Goal: Information Seeking & Learning: Learn about a topic

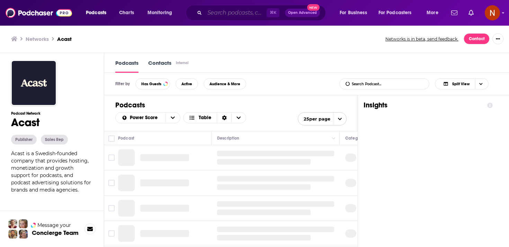
click at [231, 14] on input "Search podcasts, credits, & more..." at bounding box center [236, 12] width 62 height 11
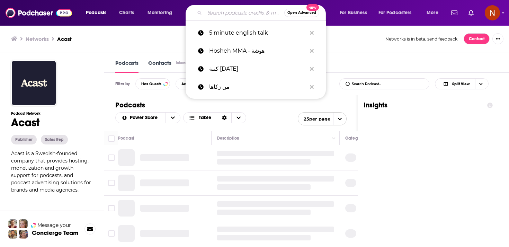
paste input "عيادة الشركات"
type input "عيادة الشركات"
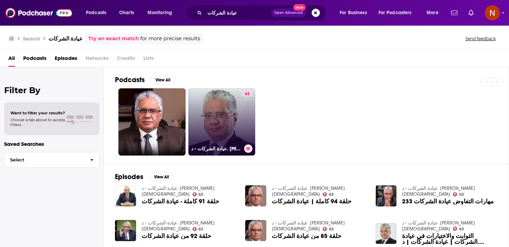
click at [199, 130] on link "63 عيادة الشركات - د. [PERSON_NAME][DEMOGRAPHIC_DATA]" at bounding box center [221, 121] width 67 height 67
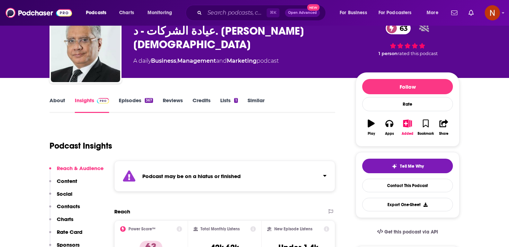
click at [197, 170] on div "Podcast may be on a hiatus or finished" at bounding box center [224, 176] width 221 height 31
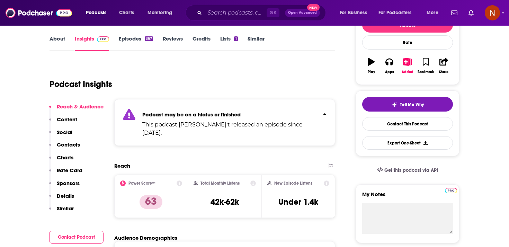
scroll to position [101, 0]
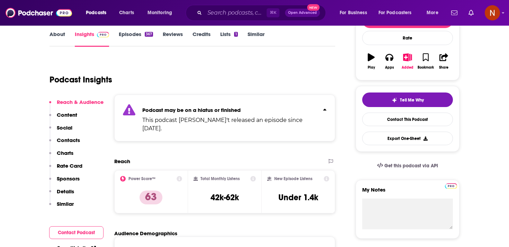
click at [197, 177] on icon at bounding box center [196, 179] width 4 height 4
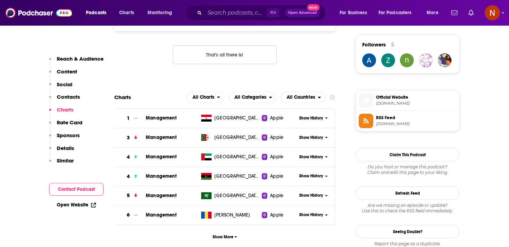
scroll to position [507, 0]
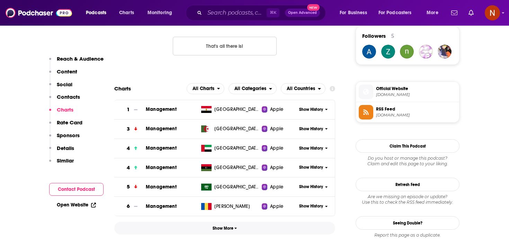
click at [222, 226] on span "Show More" at bounding box center [225, 228] width 25 height 5
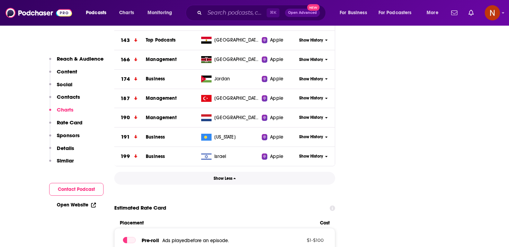
scroll to position [1224, 0]
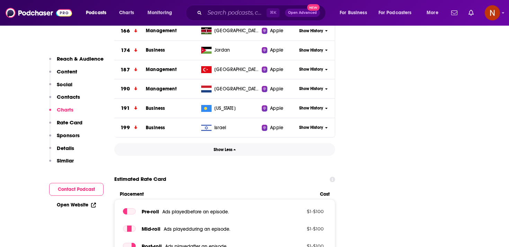
click at [228, 143] on button "Show Less" at bounding box center [224, 149] width 221 height 13
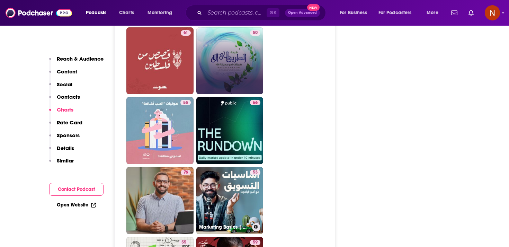
scroll to position [1417, 0]
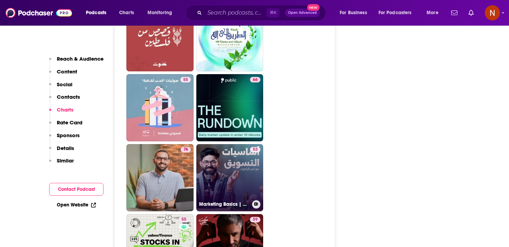
click at [226, 159] on link "53 Marketing Basics | أساسيات التسويق" at bounding box center [229, 177] width 67 height 67
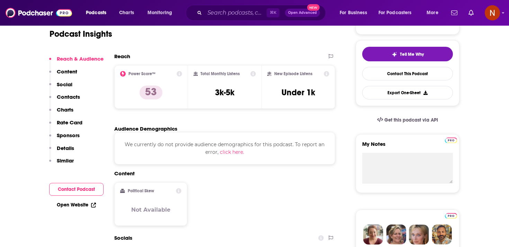
scroll to position [150, 0]
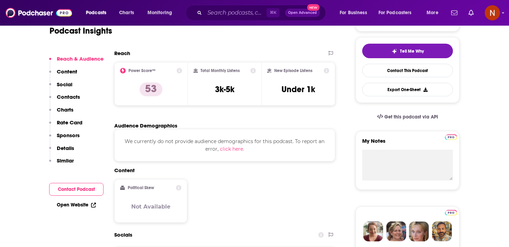
type input "[URL][DOMAIN_NAME]"
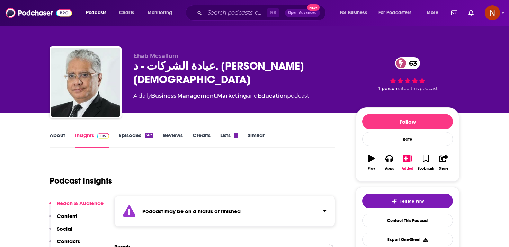
click at [171, 220] on div "Podcast may be on a hiatus or finished" at bounding box center [224, 211] width 221 height 31
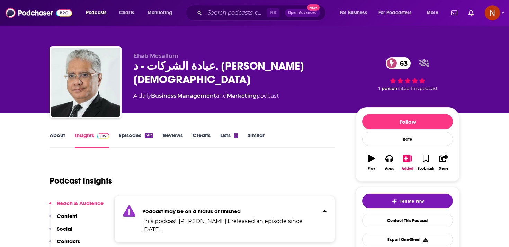
click at [135, 139] on link "Episodes 367" at bounding box center [136, 140] width 34 height 16
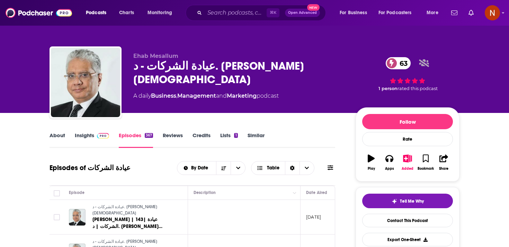
click at [58, 133] on link "About" at bounding box center [58, 140] width 16 height 16
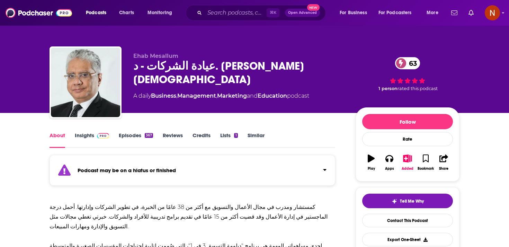
click at [129, 174] on div "Podcast may be on a hiatus or finished" at bounding box center [193, 170] width 286 height 31
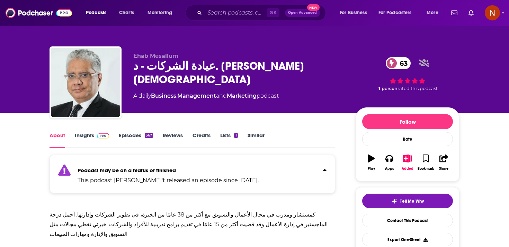
click at [132, 137] on link "Episodes 367" at bounding box center [136, 140] width 34 height 16
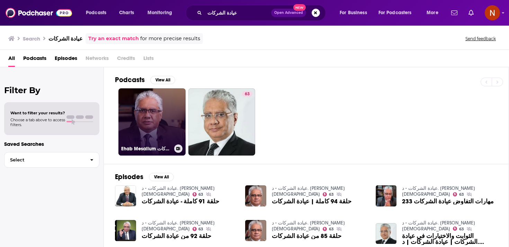
click at [148, 113] on link "Ehab Mesallum عيادة الشركات" at bounding box center [151, 121] width 67 height 67
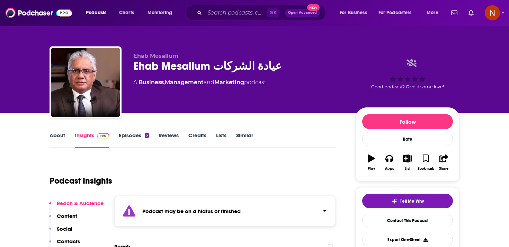
click at [154, 71] on div "Ehab Mesallum عيادة الشركات" at bounding box center [238, 66] width 211 height 14
click at [228, 59] on div "Ehab Mesallum عيادة الشركات" at bounding box center [238, 66] width 211 height 14
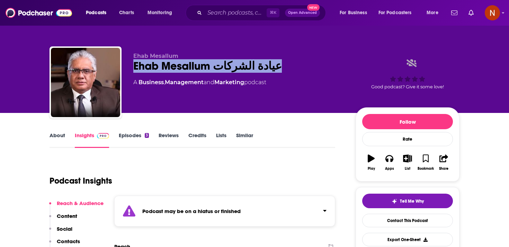
click at [228, 59] on div "Ehab Mesallum عيادة الشركات" at bounding box center [238, 66] width 211 height 14
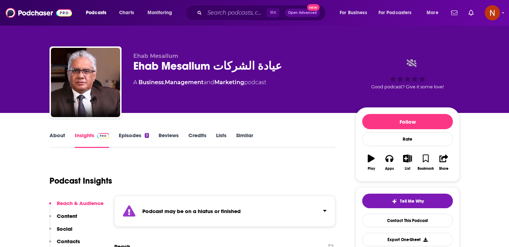
click at [236, 67] on div "Ehab Mesallum عيادة الشركات" at bounding box center [238, 66] width 211 height 14
drag, startPoint x: 212, startPoint y: 67, endPoint x: 283, endPoint y: 65, distance: 70.7
click at [283, 65] on div "Ehab Mesallum عيادة الشركات" at bounding box center [238, 66] width 211 height 14
copy h2 "عيادة الشركات"
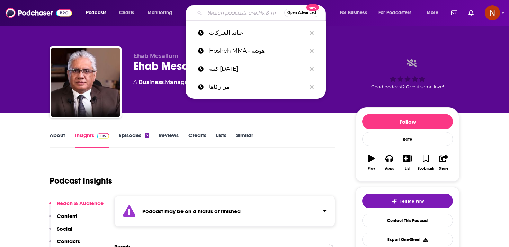
click at [229, 18] on input "Search podcasts, credits, & more..." at bounding box center [245, 12] width 80 height 11
paste input "عيادة الشركات"
type input "عيادة الشركات"
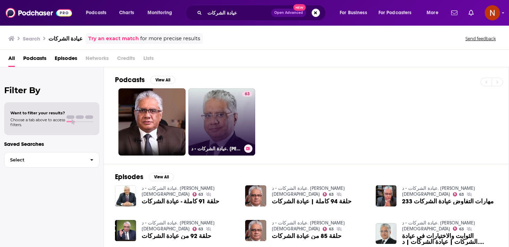
click at [232, 125] on link "63 عيادة الشركات - د. [PERSON_NAME][DEMOGRAPHIC_DATA]" at bounding box center [221, 121] width 67 height 67
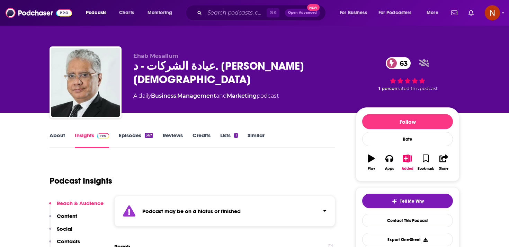
click at [199, 214] on strong "Podcast may be on a hiatus or finished" at bounding box center [191, 211] width 98 height 7
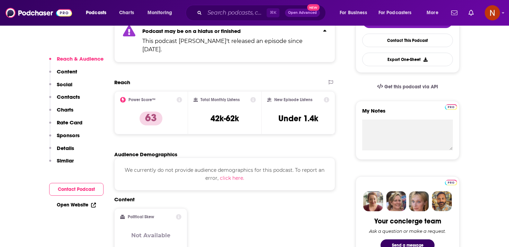
scroll to position [181, 0]
